Goal: Task Accomplishment & Management: Manage account settings

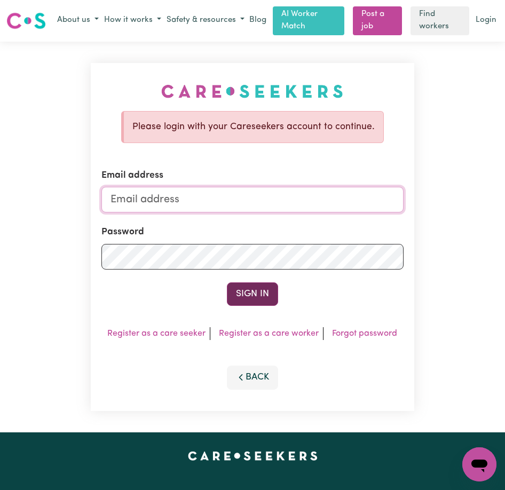
type input "[EMAIL_ADDRESS][DOMAIN_NAME]"
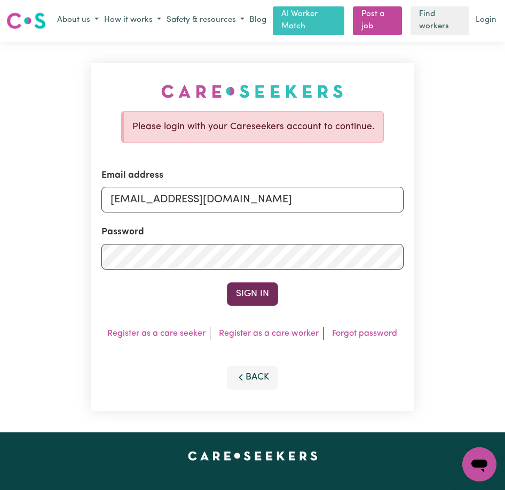
click at [254, 297] on button "Sign In" at bounding box center [252, 293] width 51 height 23
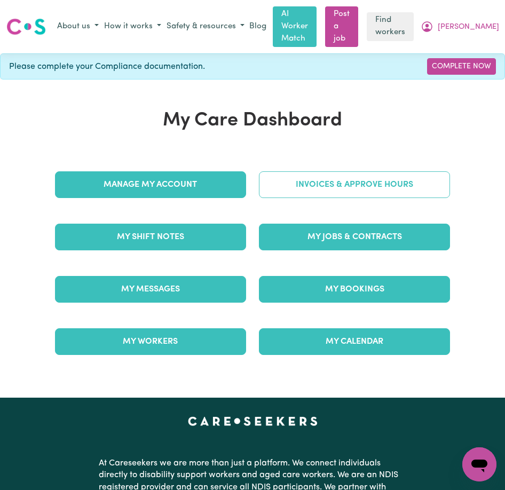
click at [316, 172] on link "Invoices & Approve Hours" at bounding box center [354, 184] width 191 height 27
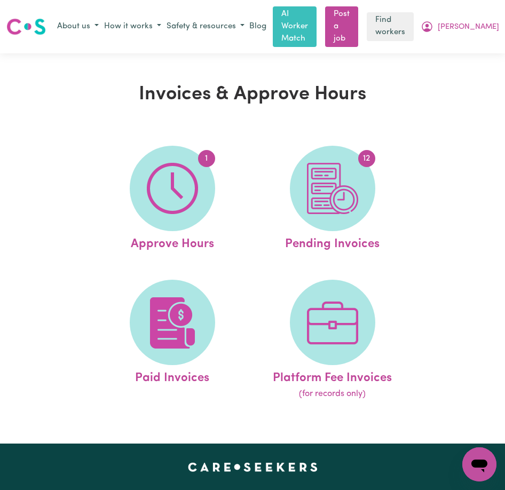
click at [316, 172] on img at bounding box center [332, 188] width 51 height 51
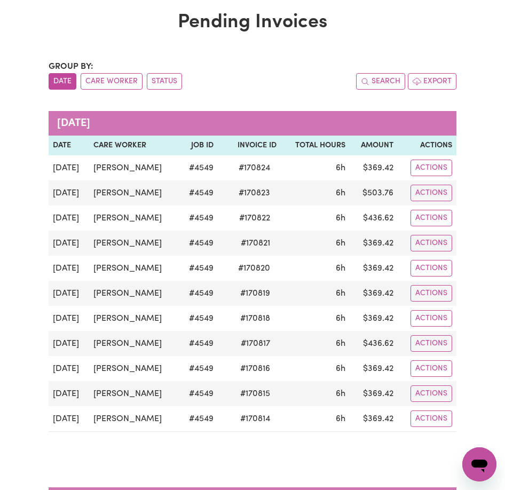
scroll to position [214, 0]
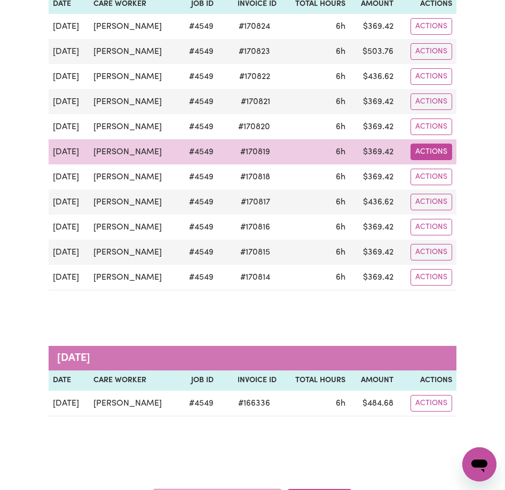
click at [429, 35] on button "Actions" at bounding box center [432, 26] width 42 height 17
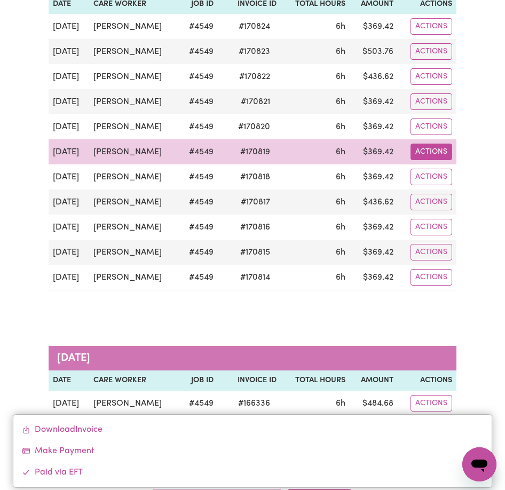
click at [429, 144] on button "Actions" at bounding box center [432, 152] width 42 height 17
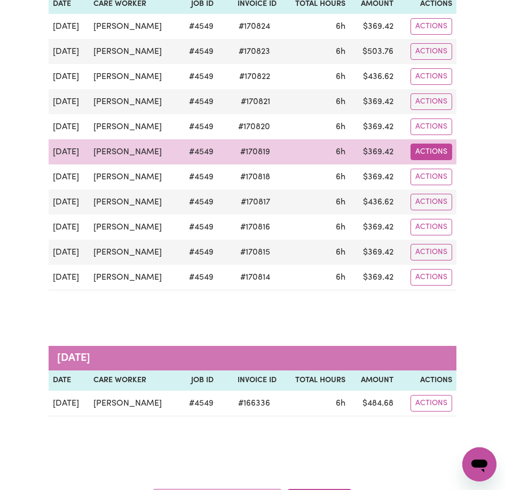
drag, startPoint x: 431, startPoint y: 132, endPoint x: 439, endPoint y: 139, distance: 10.7
click at [439, 35] on button "Actions" at bounding box center [432, 26] width 42 height 17
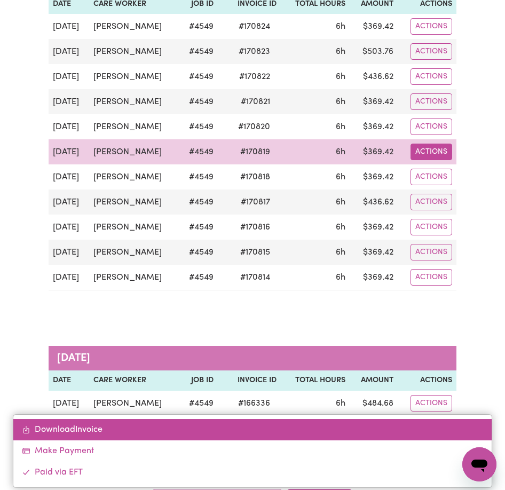
drag, startPoint x: 439, startPoint y: 139, endPoint x: 65, endPoint y: 430, distance: 474.6
click at [65, 430] on link "Download Invoice" at bounding box center [252, 429] width 479 height 21
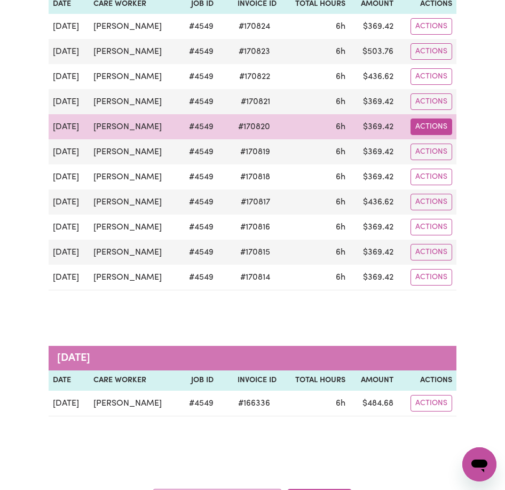
click at [430, 35] on button "Actions" at bounding box center [432, 26] width 42 height 17
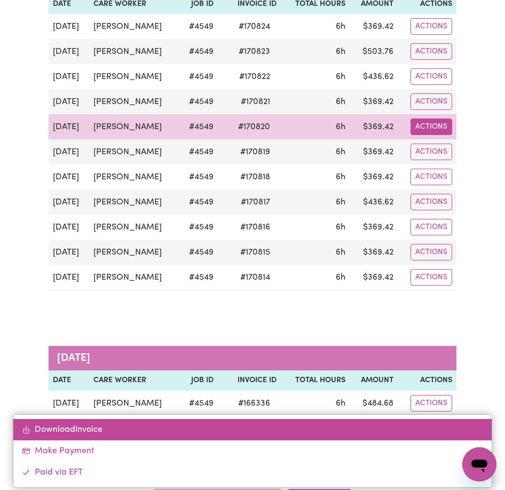
click at [92, 426] on link "Download Invoice" at bounding box center [252, 429] width 479 height 21
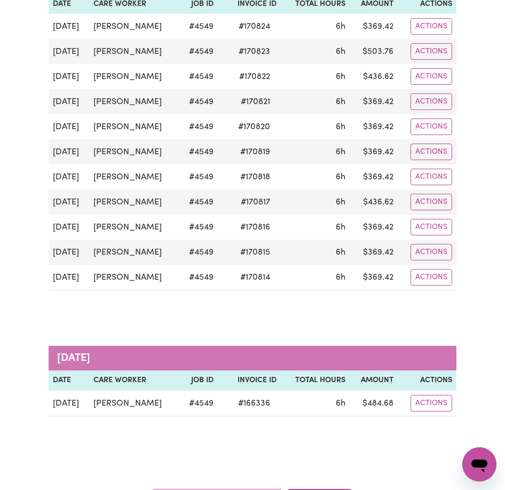
scroll to position [0, 0]
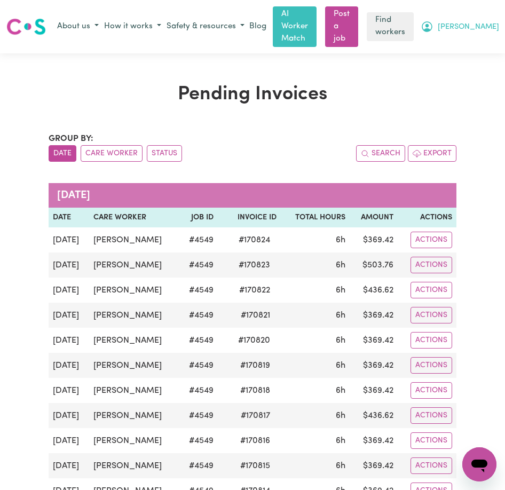
click at [478, 21] on span "[PERSON_NAME]" at bounding box center [468, 27] width 61 height 12
click at [442, 60] on link "Logout" at bounding box center [459, 68] width 84 height 20
